Goal: Task Accomplishment & Management: Understand process/instructions

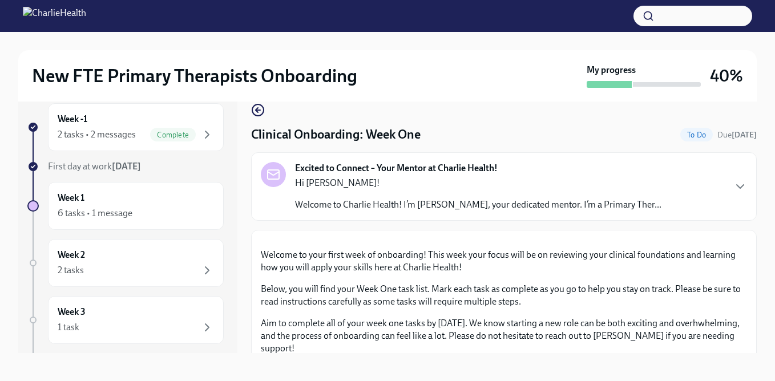
scroll to position [1699, 0]
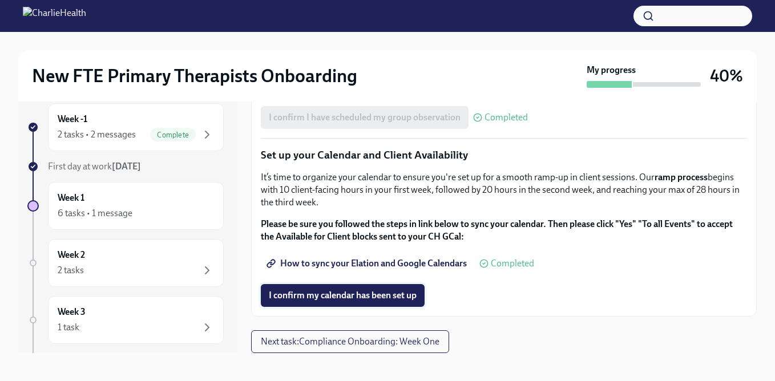
click at [339, 302] on button "I confirm my calendar has been set up" at bounding box center [343, 295] width 164 height 23
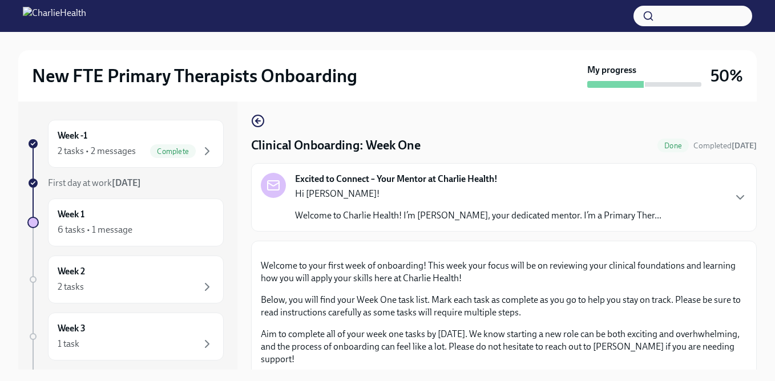
scroll to position [5, 0]
click at [134, 204] on div "Week 1 6 tasks • 1 message" at bounding box center [136, 223] width 176 height 48
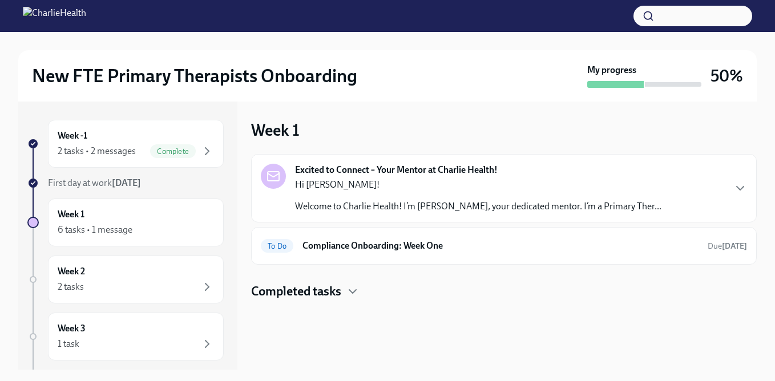
click at [129, 186] on strong "[DATE]" at bounding box center [126, 183] width 29 height 11
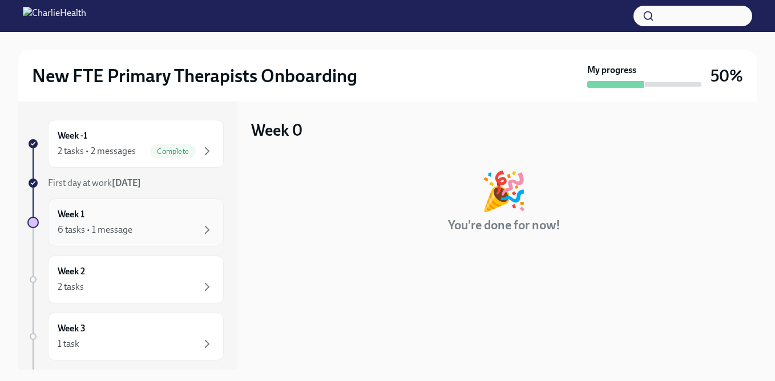
click at [128, 214] on div "Week 1 6 tasks • 1 message" at bounding box center [136, 222] width 156 height 29
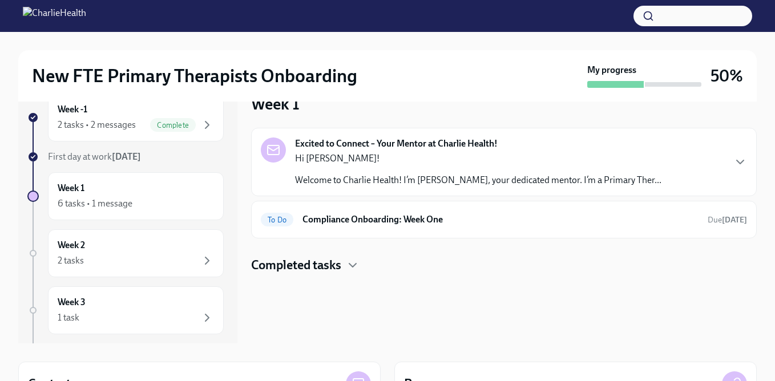
scroll to position [39, 0]
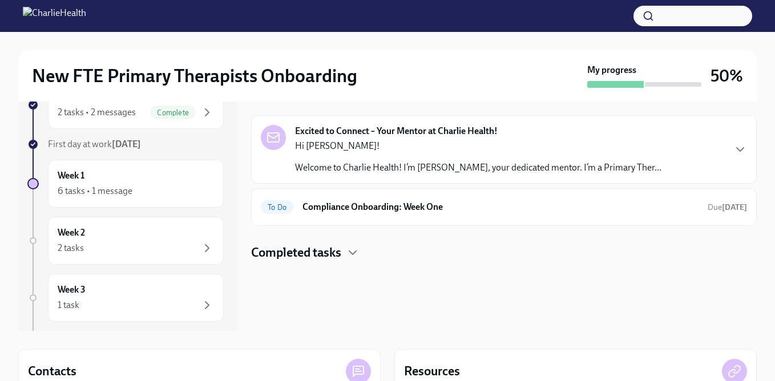
click at [327, 260] on h4 "Completed tasks" at bounding box center [296, 252] width 90 height 17
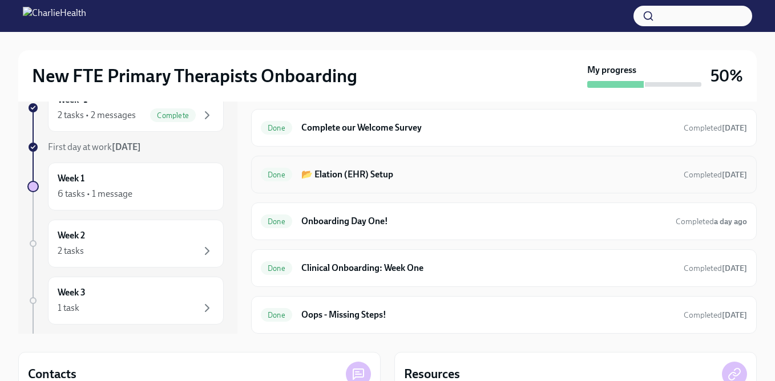
scroll to position [35, 0]
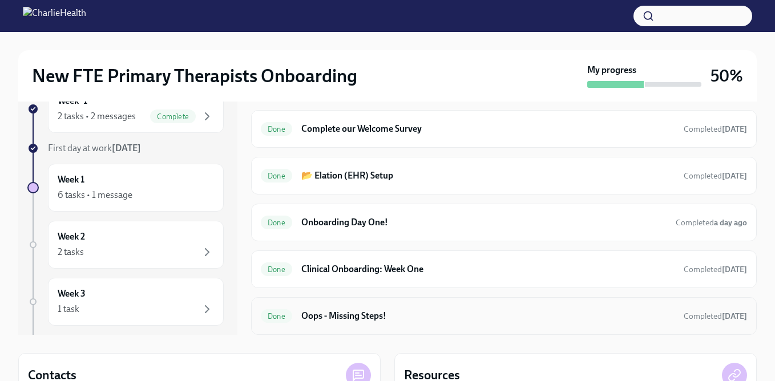
click at [386, 315] on h6 "Oops - Missing Steps!" at bounding box center [487, 316] width 373 height 13
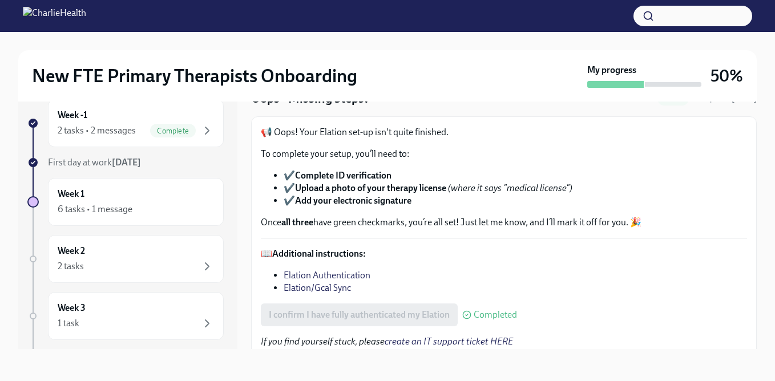
scroll to position [41, 0]
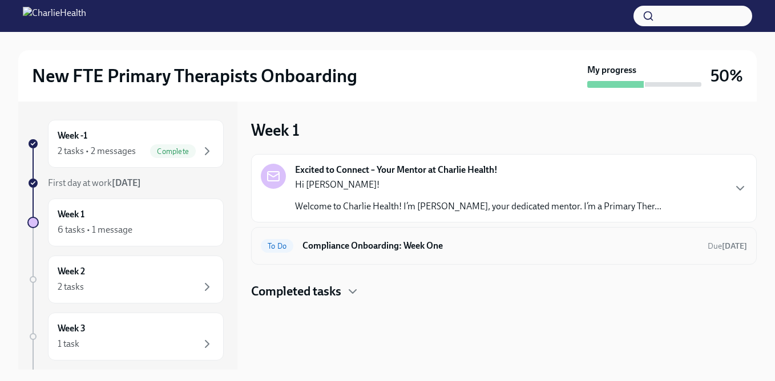
scroll to position [2, 0]
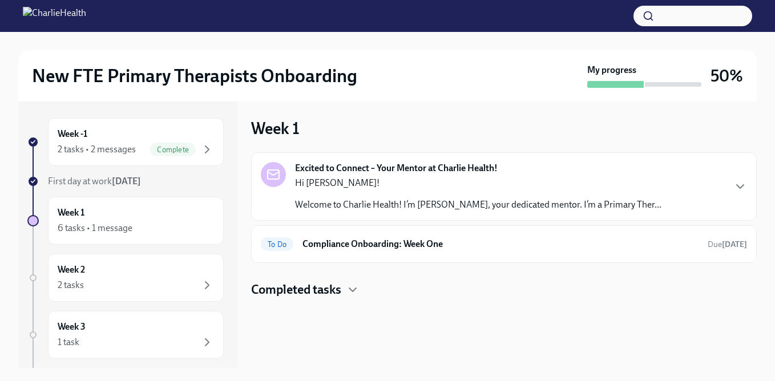
click at [337, 288] on h4 "Completed tasks" at bounding box center [296, 289] width 90 height 17
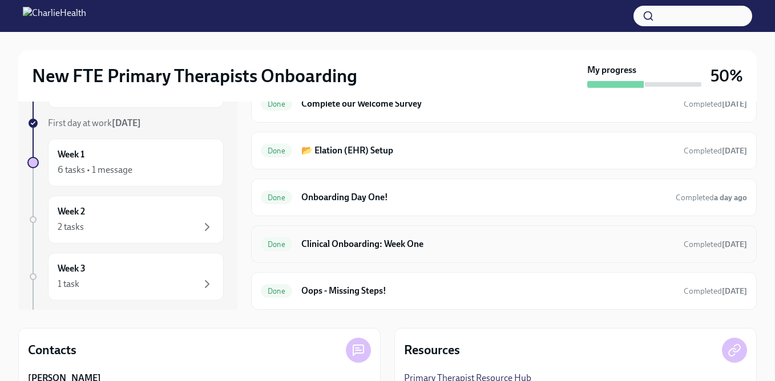
click at [364, 245] on h6 "Clinical Onboarding: Week One" at bounding box center [487, 244] width 373 height 13
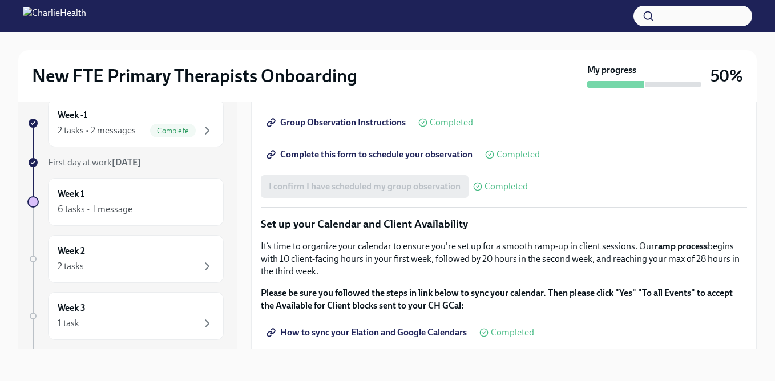
scroll to position [1498, 0]
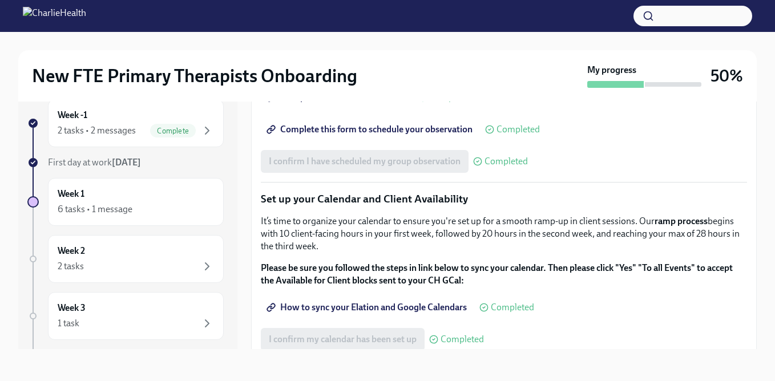
click at [360, 103] on span "Group Observation Instructions" at bounding box center [337, 97] width 137 height 11
